Goal: Task Accomplishment & Management: Use online tool/utility

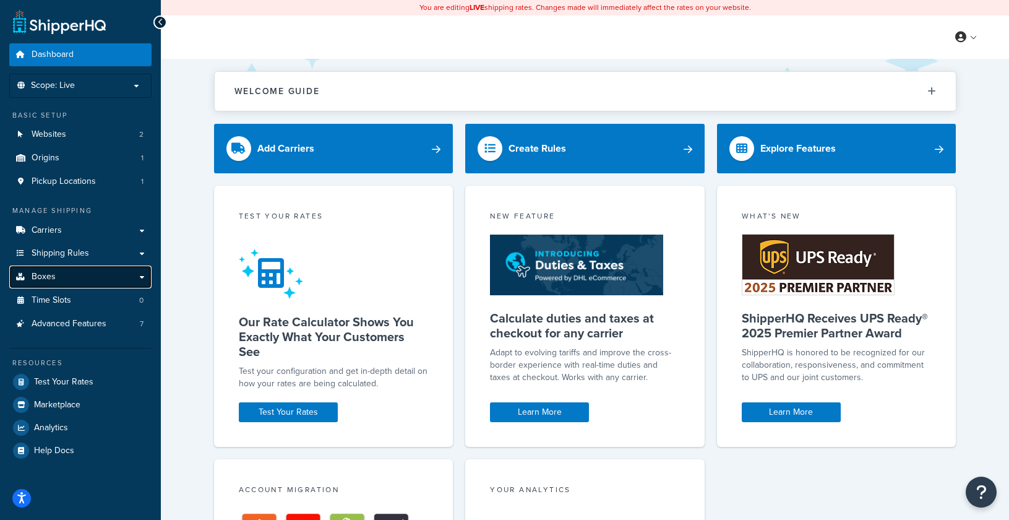
click at [108, 280] on link "Boxes" at bounding box center [80, 276] width 142 height 23
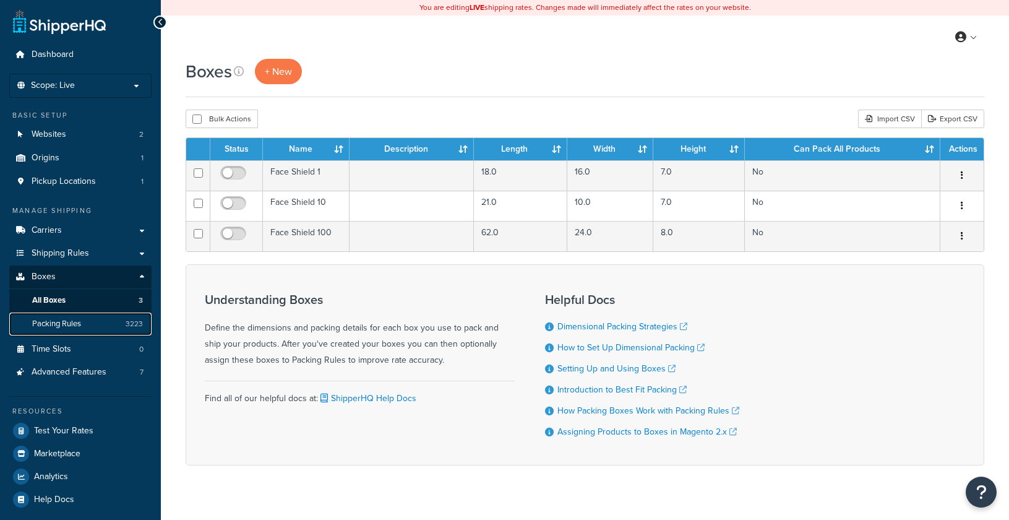
click at [53, 316] on link "Packing Rules 3223" at bounding box center [80, 324] width 142 height 23
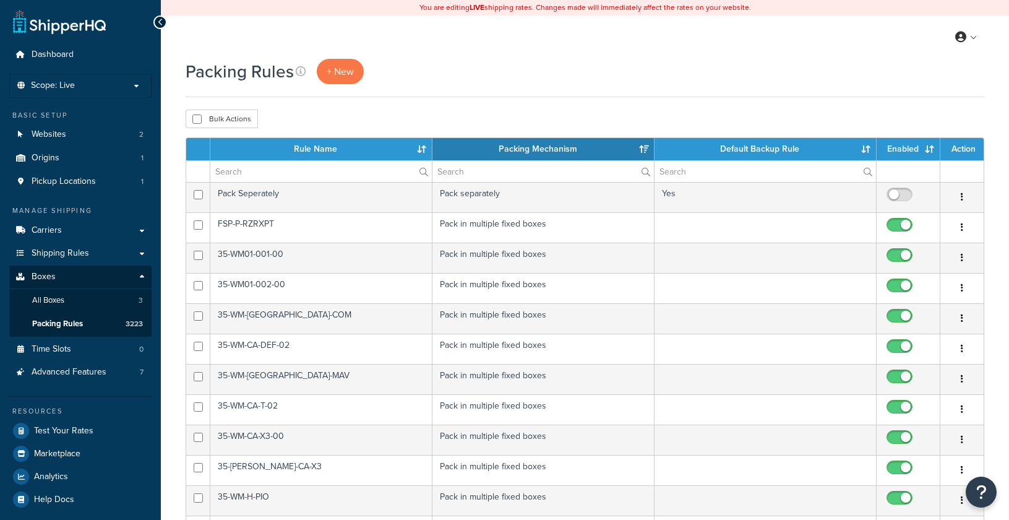
select select "15"
click at [330, 74] on span "+ New" at bounding box center [340, 71] width 27 height 14
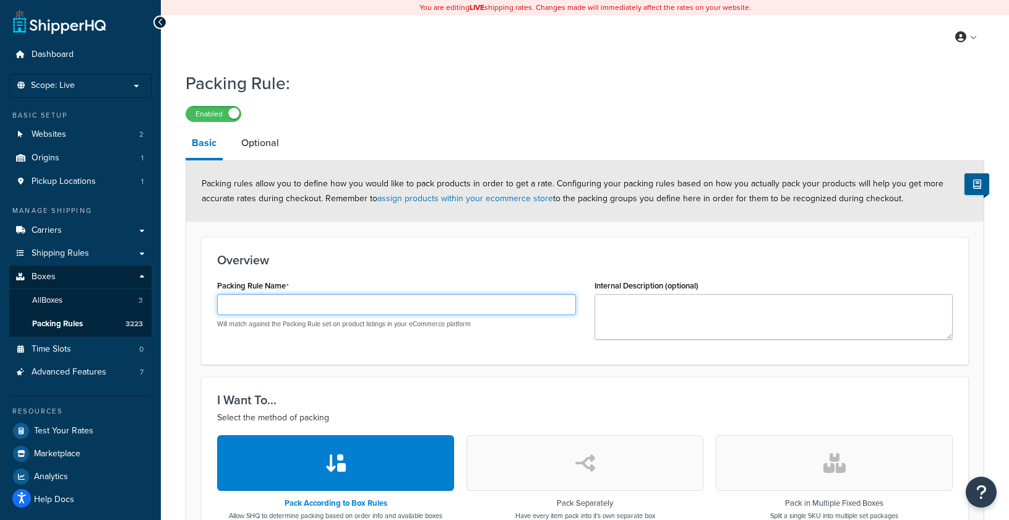
click at [407, 306] on input "Packing Rule Name" at bounding box center [396, 304] width 359 height 21
paste input "DOOR-K-KRX-001-72"
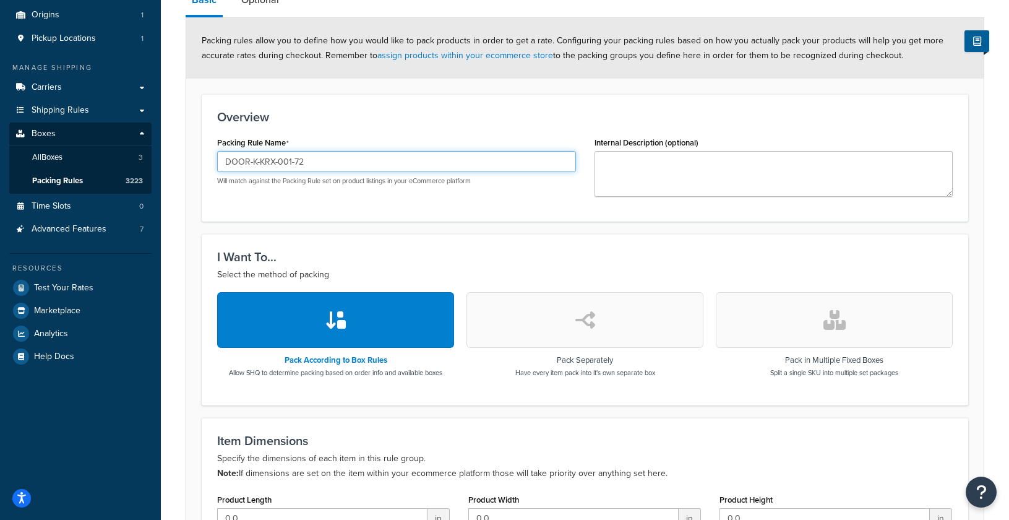
scroll to position [186, 0]
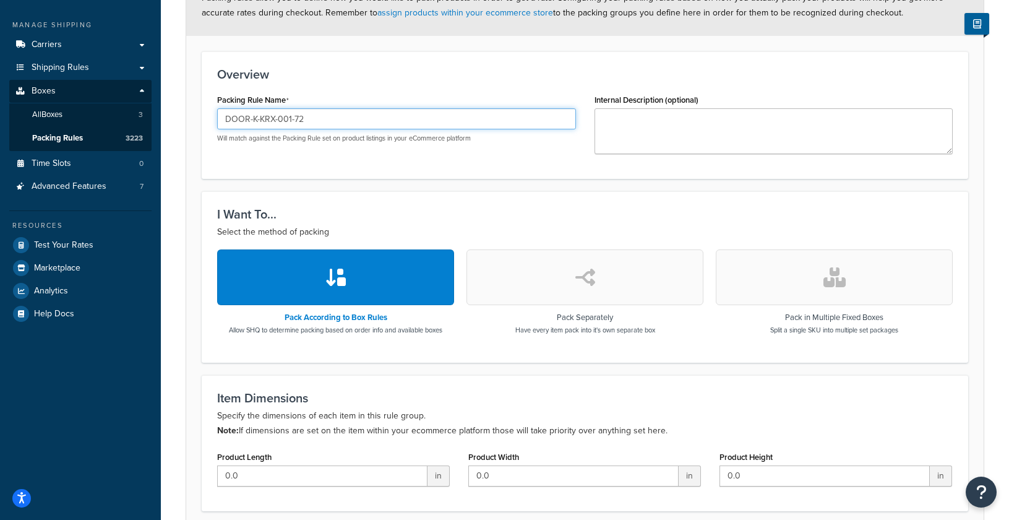
type input "DOOR-K-KRX-001-72"
click at [806, 272] on button "button" at bounding box center [834, 277] width 237 height 56
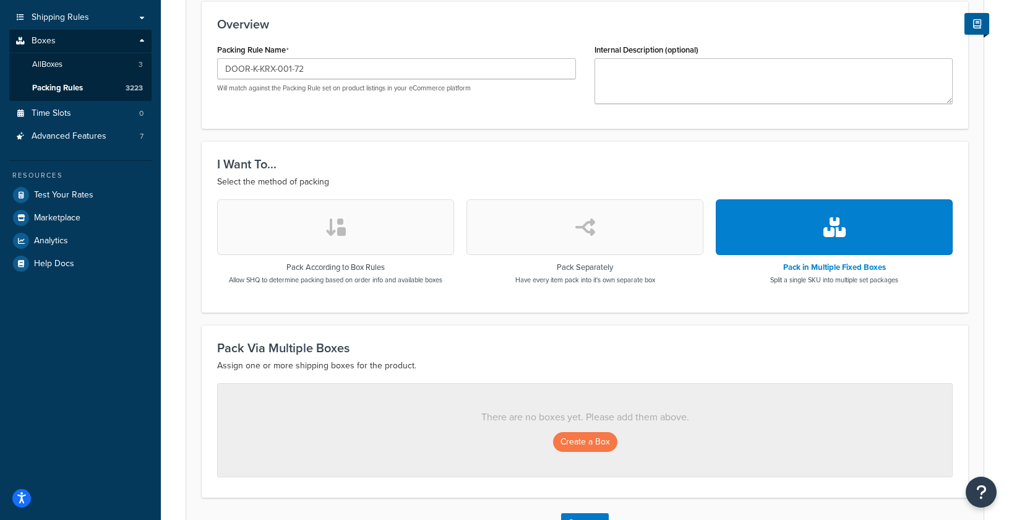
scroll to position [327, 0]
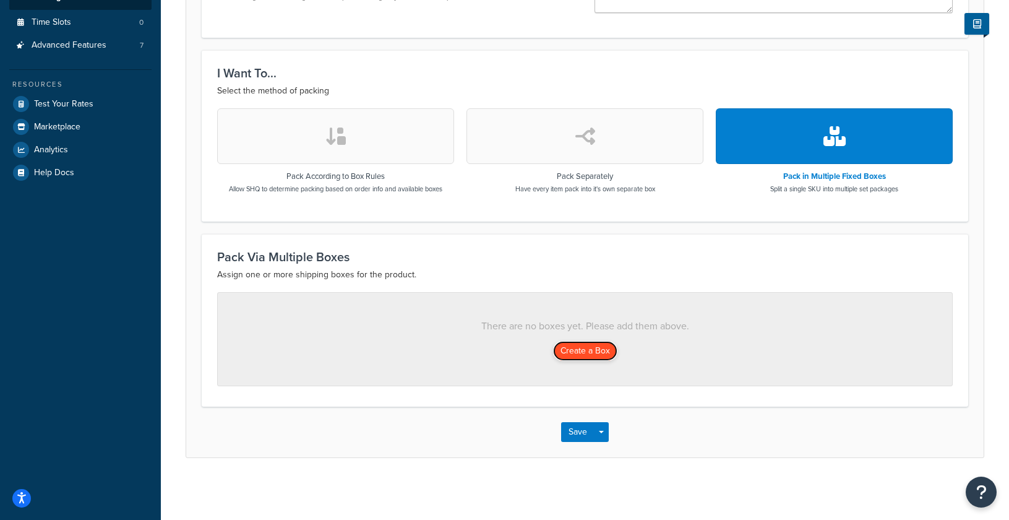
click at [576, 347] on button "Create a Box" at bounding box center [585, 351] width 64 height 20
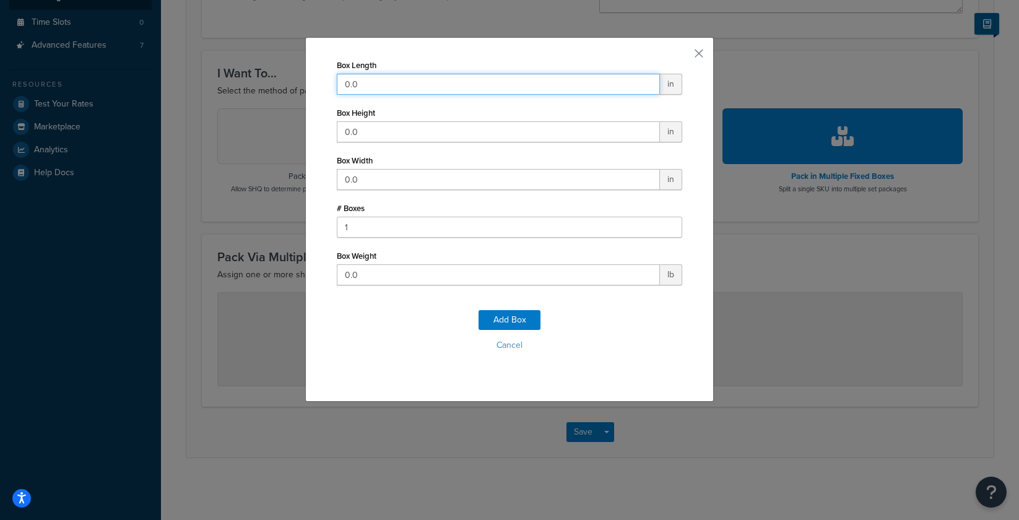
drag, startPoint x: 465, startPoint y: 82, endPoint x: 184, endPoint y: 81, distance: 280.9
click at [184, 81] on div "Box Length 0.0 in Box Height 0.0 in Box Width 0.0 in # Boxes 1 Box Weight 0.0 l…" at bounding box center [509, 260] width 1019 height 520
type input "50"
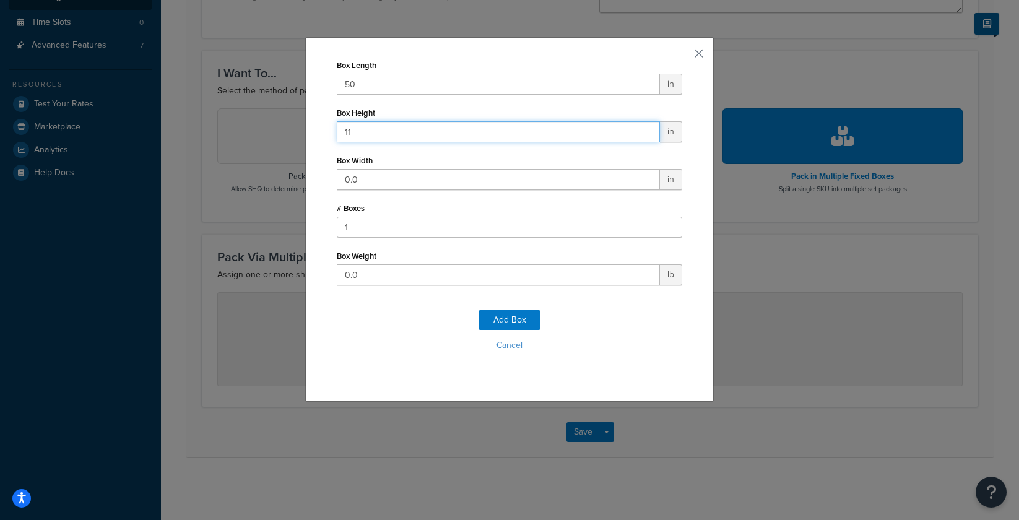
type input "11"
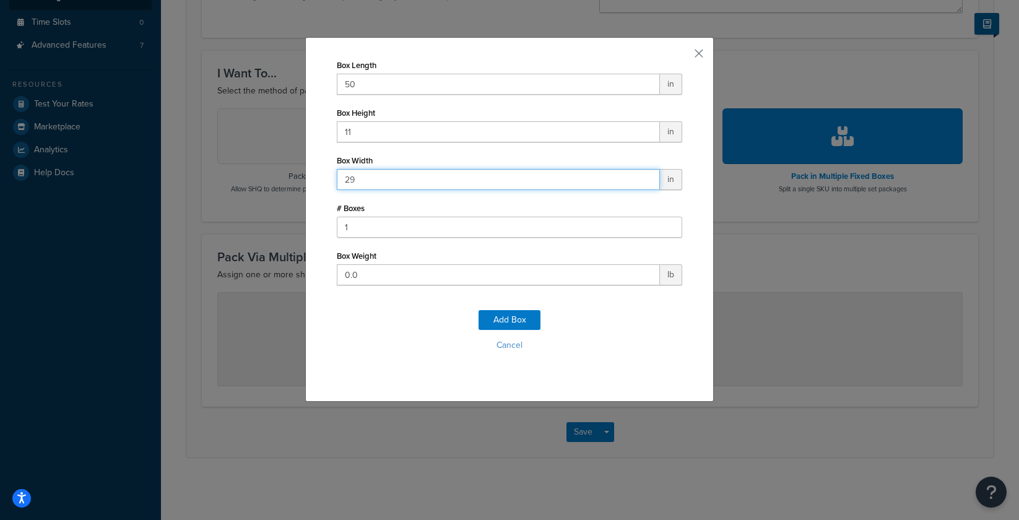
type input "29"
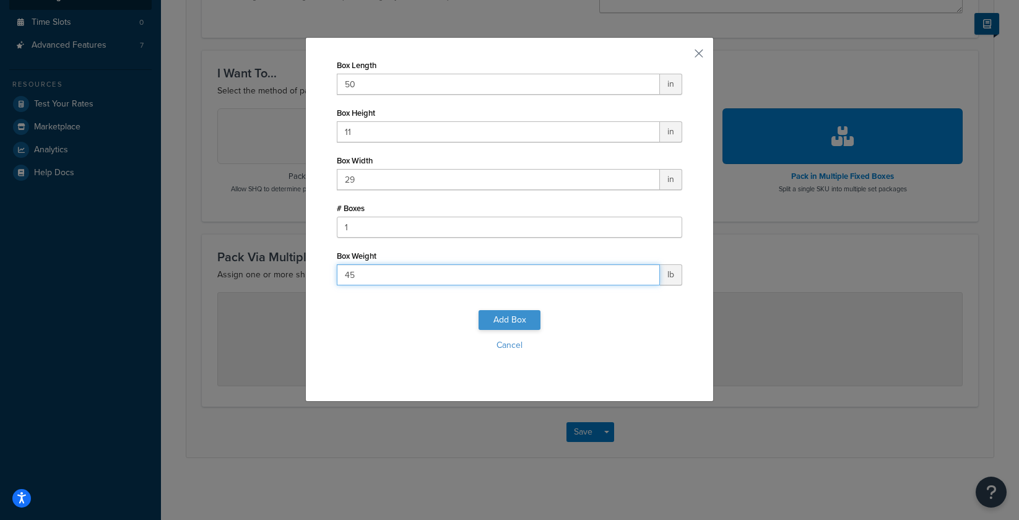
type input "45"
click at [514, 315] on button "Add Box" at bounding box center [509, 320] width 62 height 20
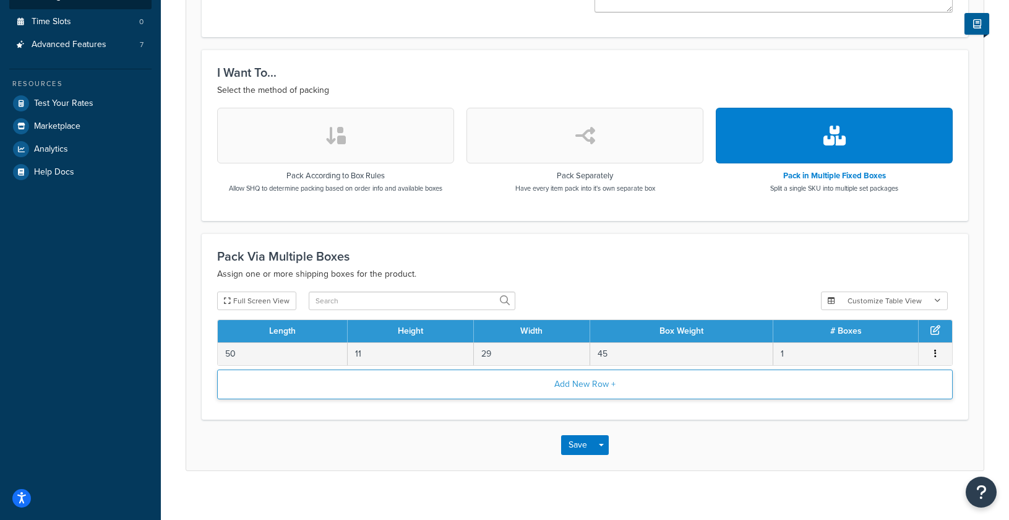
click at [444, 397] on button "Add New Row +" at bounding box center [585, 384] width 736 height 30
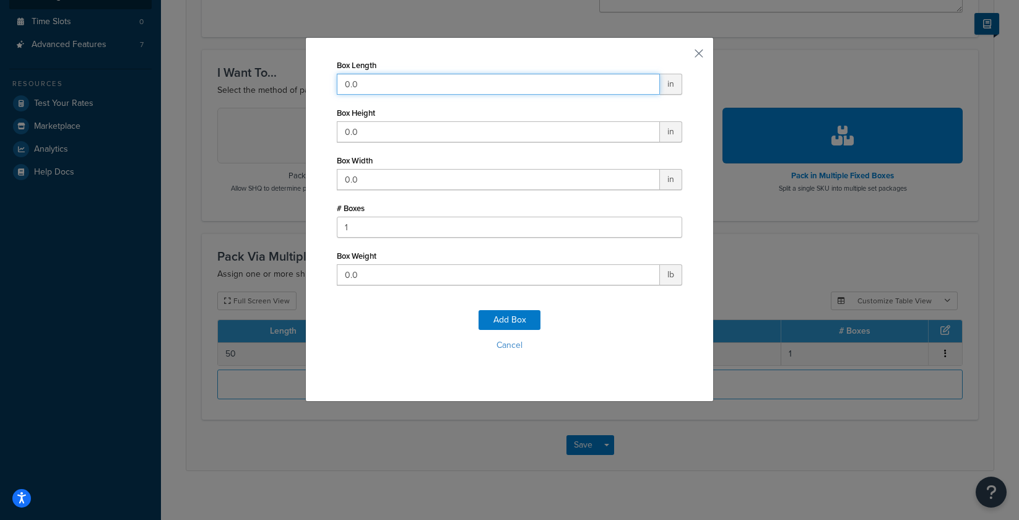
drag, startPoint x: 380, startPoint y: 87, endPoint x: 257, endPoint y: 77, distance: 123.5
click at [257, 77] on div "Box Length 0.0 in Box Height 0.0 in Box Width 0.0 in # Boxes 1 Box Weight 0.0 l…" at bounding box center [509, 260] width 1019 height 520
type input "58"
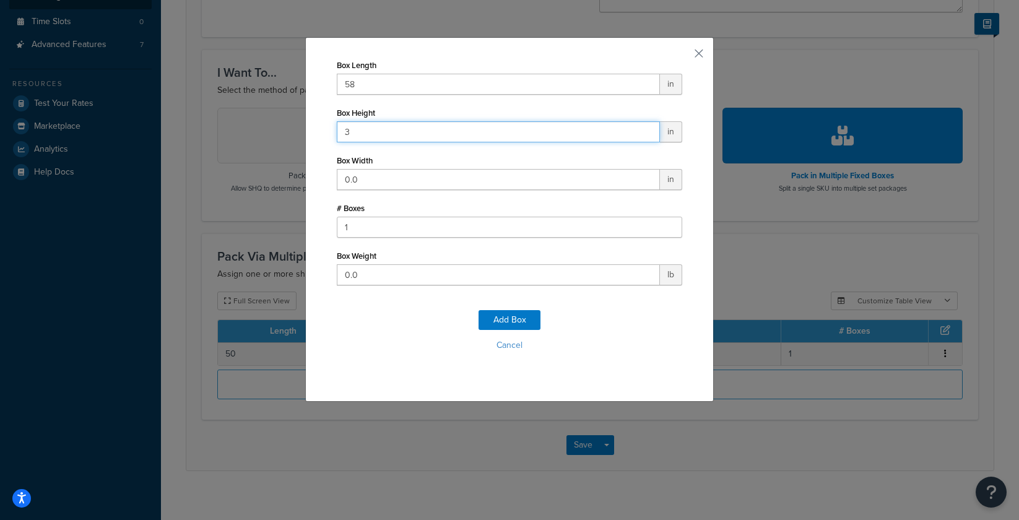
type input "3"
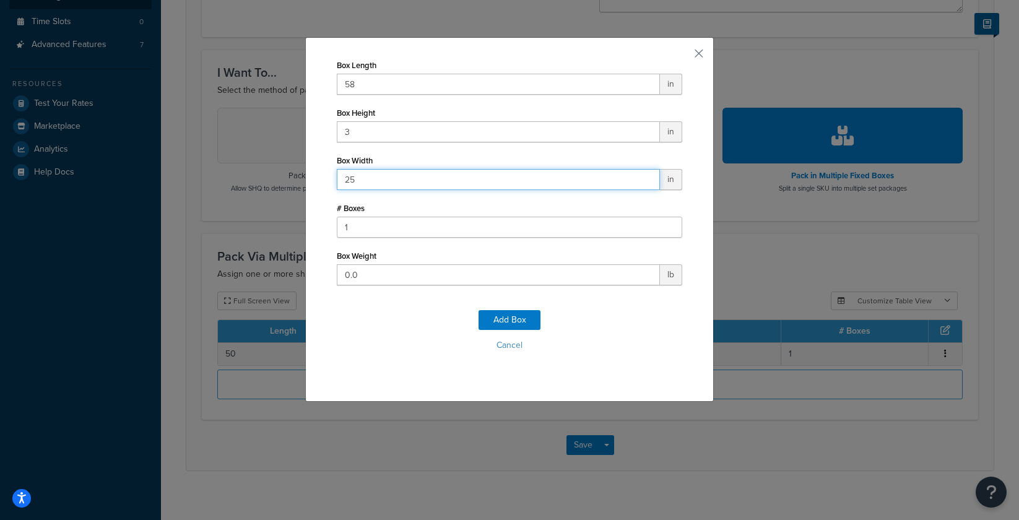
type input "25"
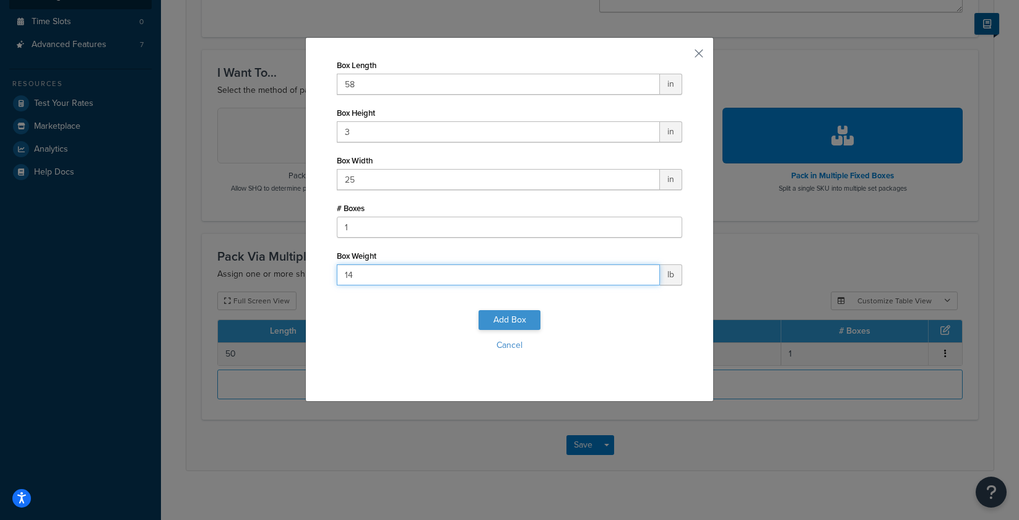
type input "14"
click at [500, 311] on button "Add Box" at bounding box center [509, 320] width 62 height 20
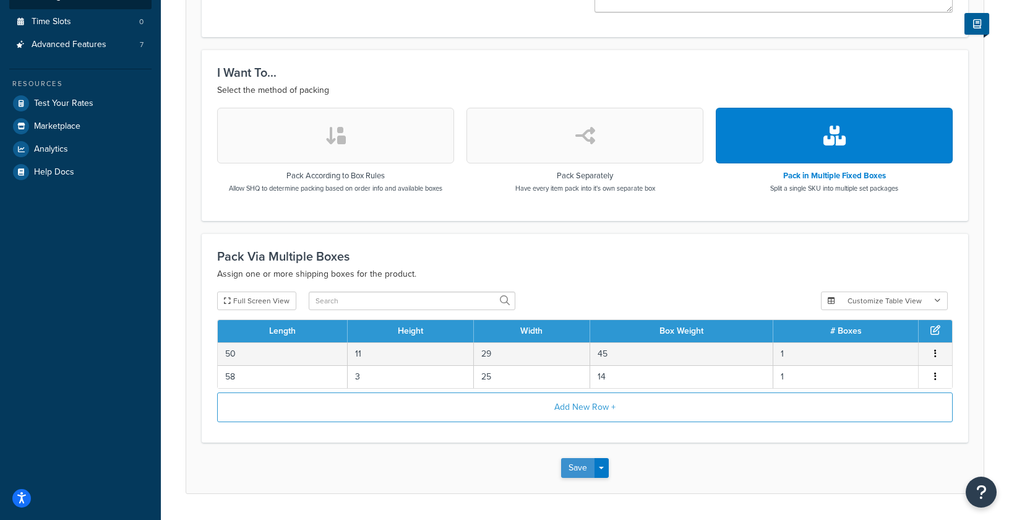
click at [572, 469] on button "Save" at bounding box center [577, 468] width 33 height 20
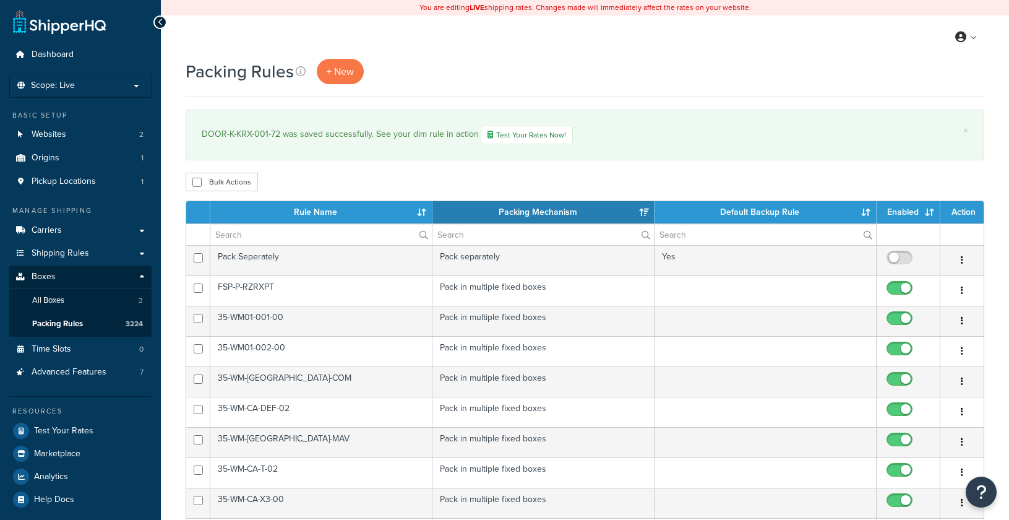
select select "15"
